Goal: Find specific page/section: Find specific page/section

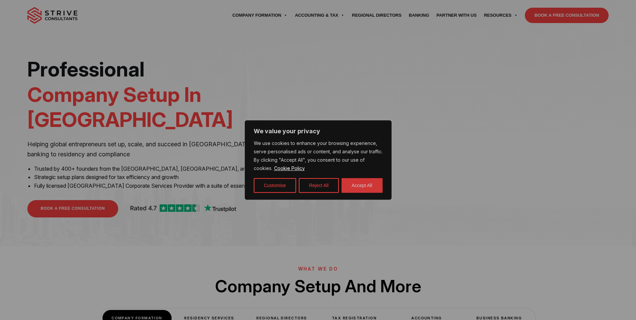
click at [376, 187] on button "Accept All" at bounding box center [361, 185] width 41 height 15
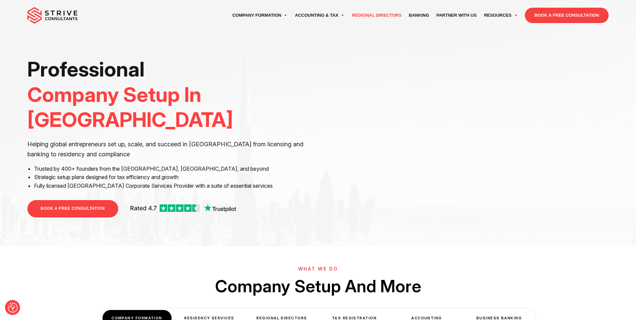
click at [360, 15] on link "Regional Directors" at bounding box center [376, 15] width 57 height 19
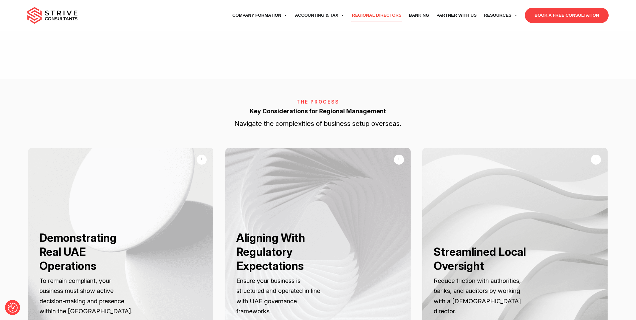
scroll to position [843, 0]
